Goal: Information Seeking & Learning: Understand process/instructions

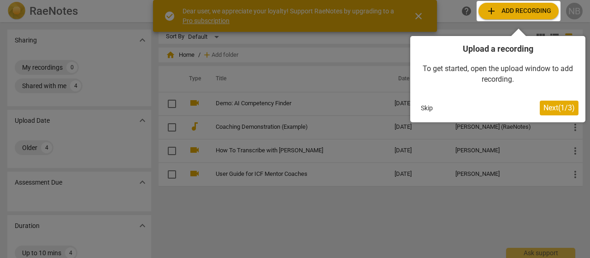
click at [427, 105] on button "Skip" at bounding box center [426, 108] width 19 height 14
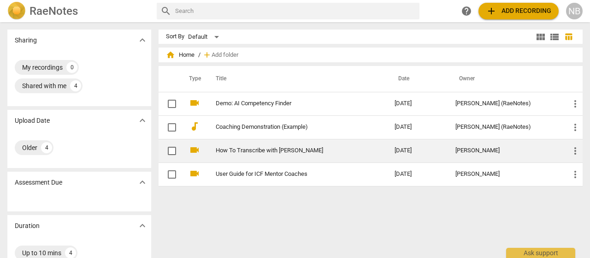
click at [245, 147] on link "How To Transcribe with [PERSON_NAME]" at bounding box center [289, 150] width 146 height 7
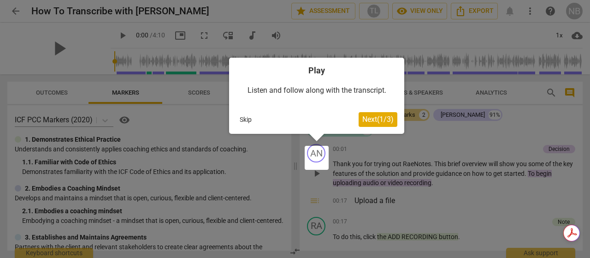
click at [376, 121] on span "Next ( 1 / 3 )" at bounding box center [377, 119] width 31 height 9
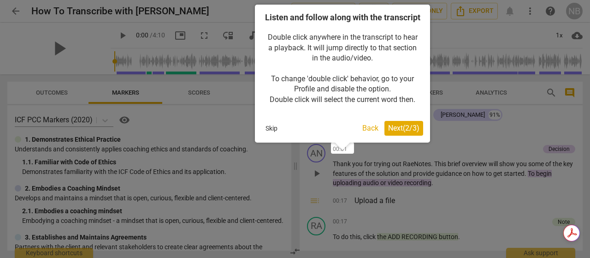
click at [365, 136] on button "Back" at bounding box center [371, 128] width 24 height 15
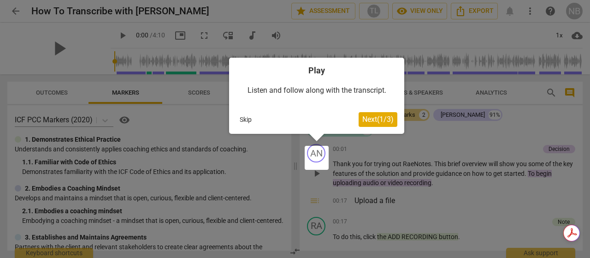
click at [380, 120] on span "Next ( 1 / 3 )" at bounding box center [377, 119] width 31 height 9
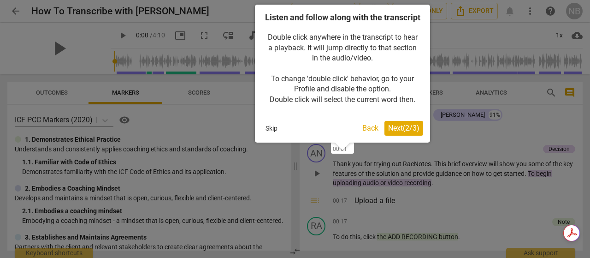
click at [404, 132] on span "Next ( 2 / 3 )" at bounding box center [403, 128] width 31 height 9
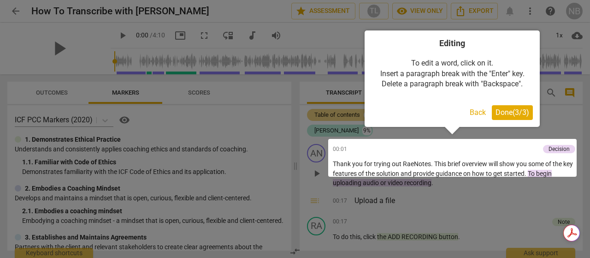
click at [505, 113] on span "Done ( 3 / 3 )" at bounding box center [513, 112] width 34 height 9
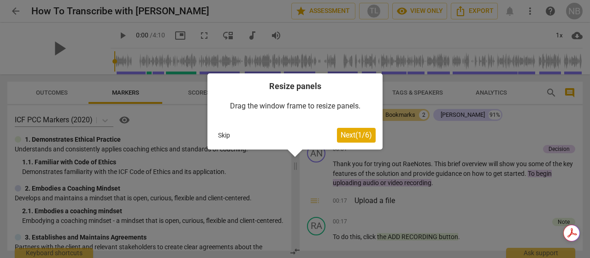
click at [349, 135] on span "Next ( 1 / 6 )" at bounding box center [356, 134] width 31 height 9
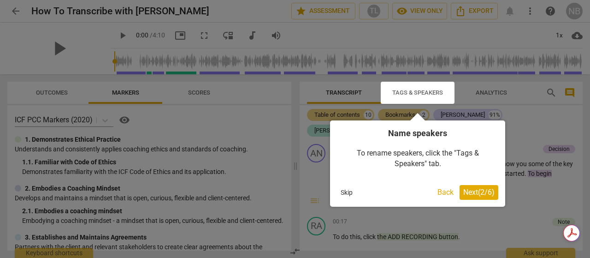
click at [479, 190] on span "Next ( 2 / 6 )" at bounding box center [478, 192] width 31 height 9
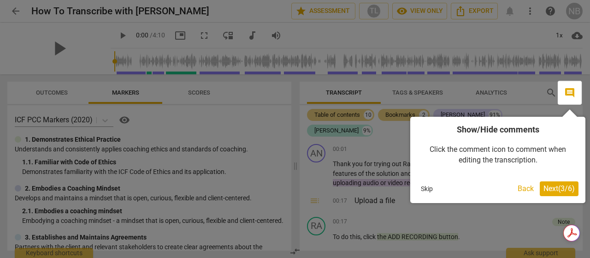
click at [557, 190] on span "Next ( 3 / 6 )" at bounding box center [559, 188] width 31 height 9
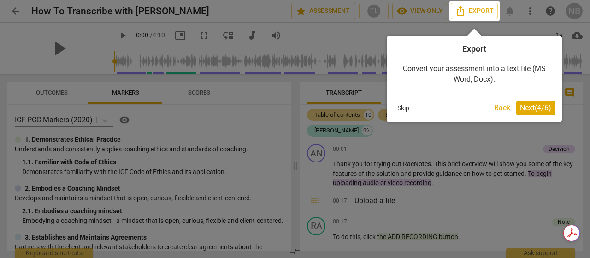
click at [521, 109] on span "Next ( 4 / 6 )" at bounding box center [535, 107] width 31 height 9
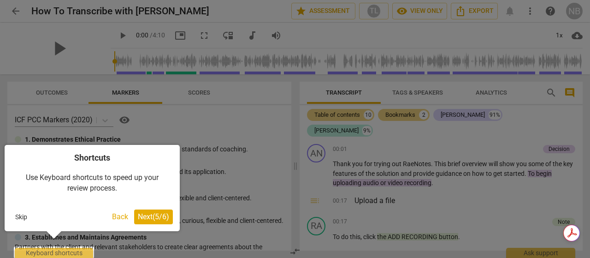
click at [148, 219] on span "Next ( 5 / 6 )" at bounding box center [153, 216] width 31 height 9
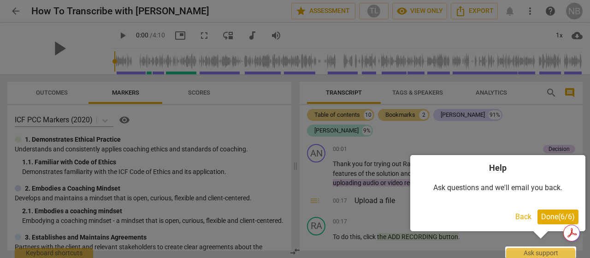
click at [555, 215] on span "Done ( 6 / 6 )" at bounding box center [558, 216] width 34 height 9
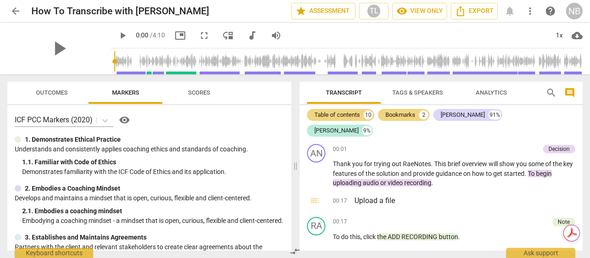
click at [16, 9] on span "arrow_back" at bounding box center [15, 11] width 11 height 11
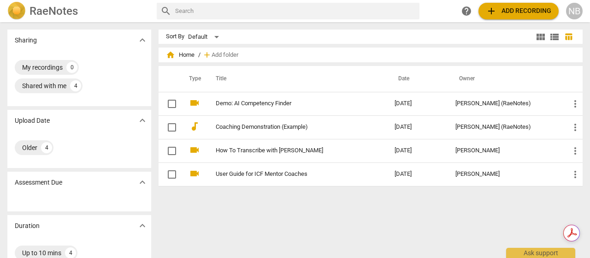
click at [520, 13] on span "add Add recording" at bounding box center [518, 11] width 65 height 11
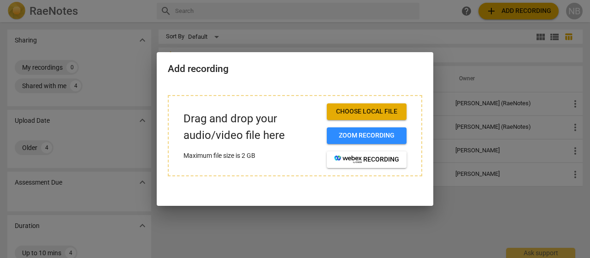
click at [332, 22] on div at bounding box center [295, 129] width 590 height 258
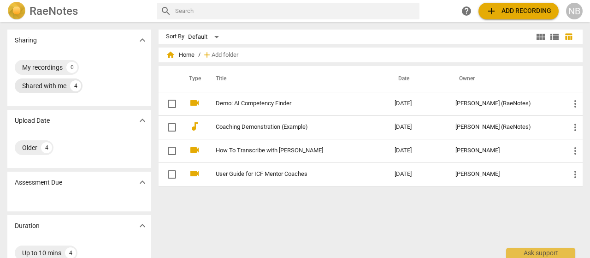
click at [54, 82] on div "Shared with me" at bounding box center [44, 85] width 44 height 9
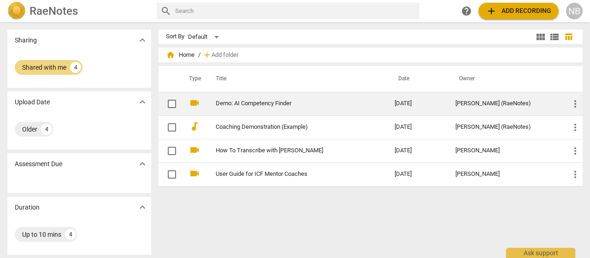
click at [244, 101] on link "Demo: AI Competency Finder" at bounding box center [289, 103] width 146 height 7
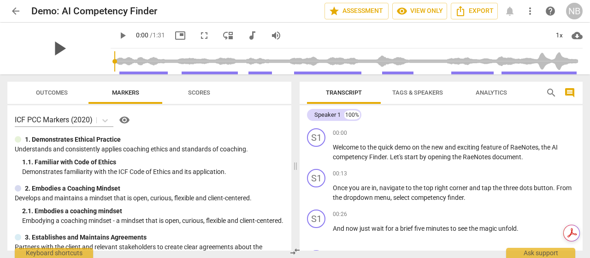
click at [59, 52] on span "play_arrow" at bounding box center [59, 48] width 24 height 24
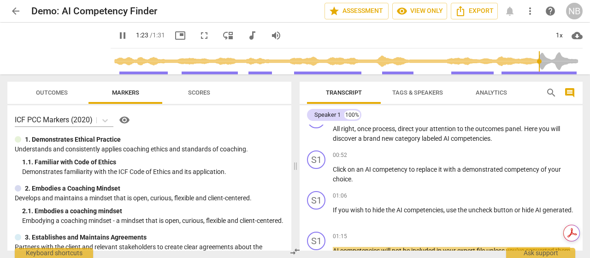
scroll to position [201, 0]
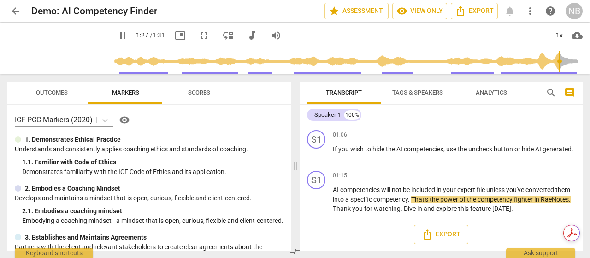
click at [545, 107] on div "Speaker 1 100%" at bounding box center [441, 115] width 268 height 16
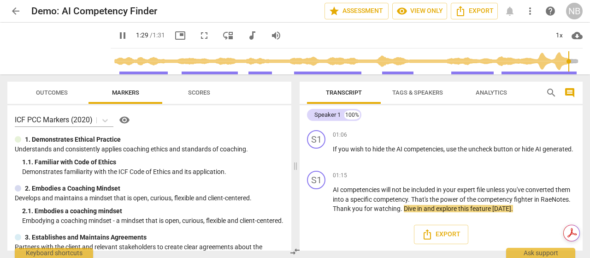
click at [510, 58] on input "range" at bounding box center [348, 62] width 468 height 30
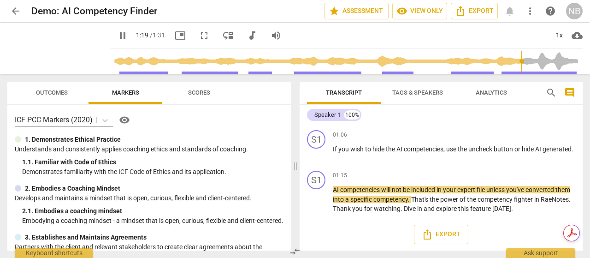
click at [467, 61] on input "range" at bounding box center [348, 62] width 468 height 30
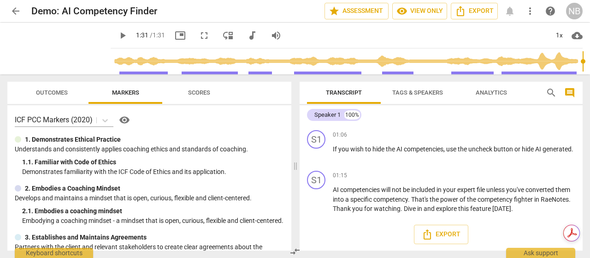
type input "91"
click at [468, 117] on div "Speaker 1 100%" at bounding box center [441, 115] width 268 height 16
